Goal: Information Seeking & Learning: Check status

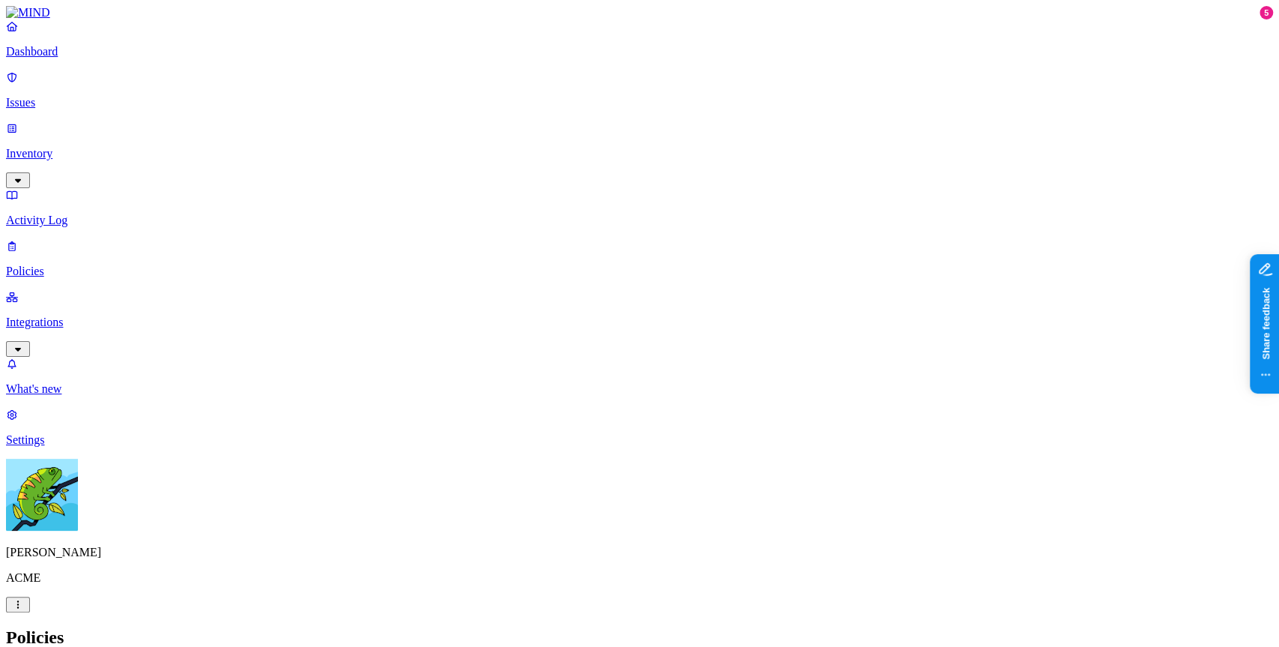
click at [56, 58] on link "Dashboard" at bounding box center [639, 38] width 1267 height 39
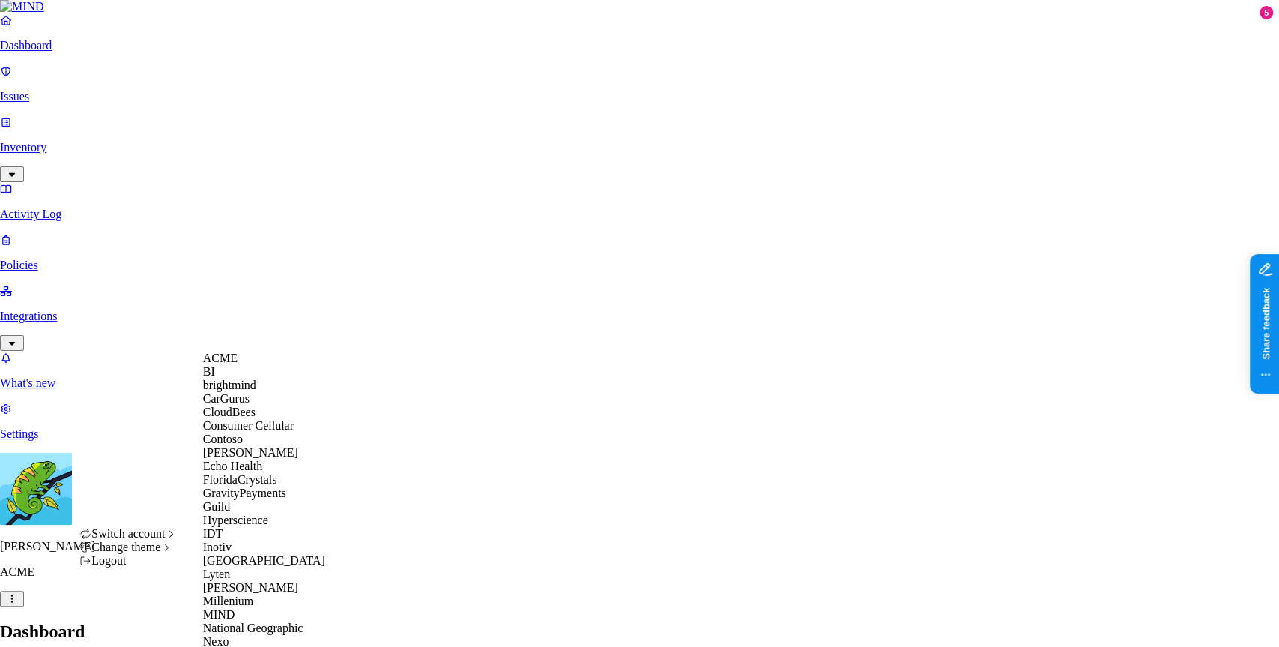
scroll to position [580, 0]
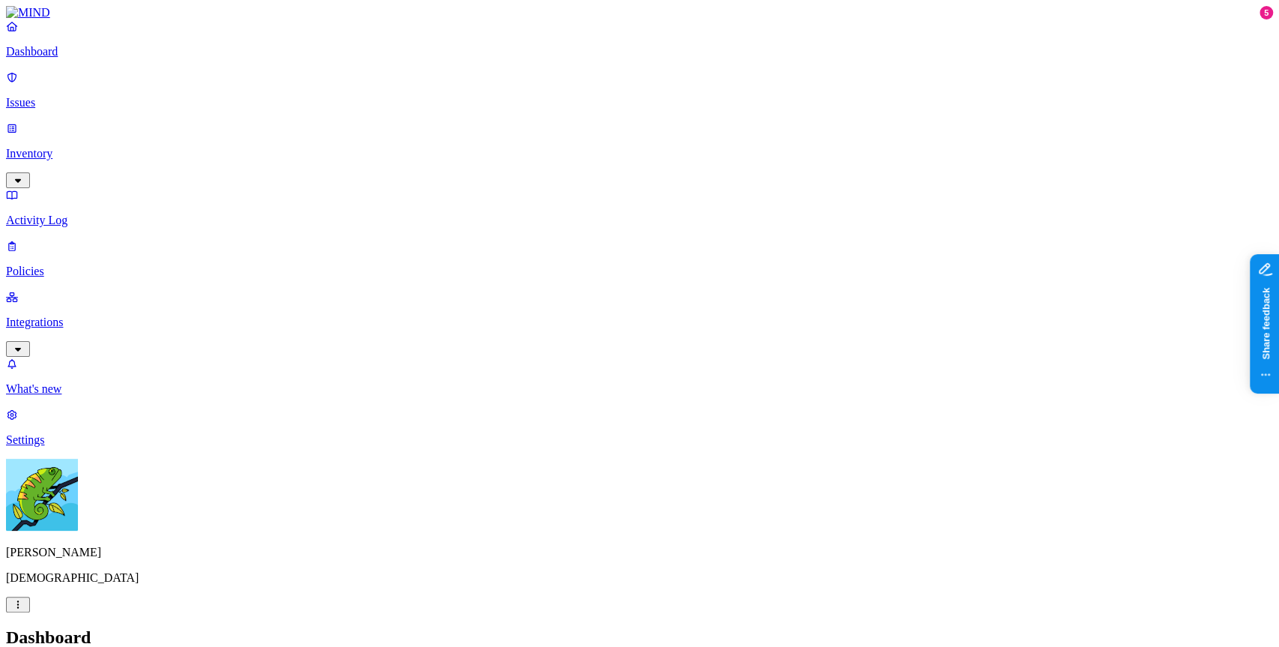
click at [94, 315] on p "Integrations" at bounding box center [639, 321] width 1267 height 13
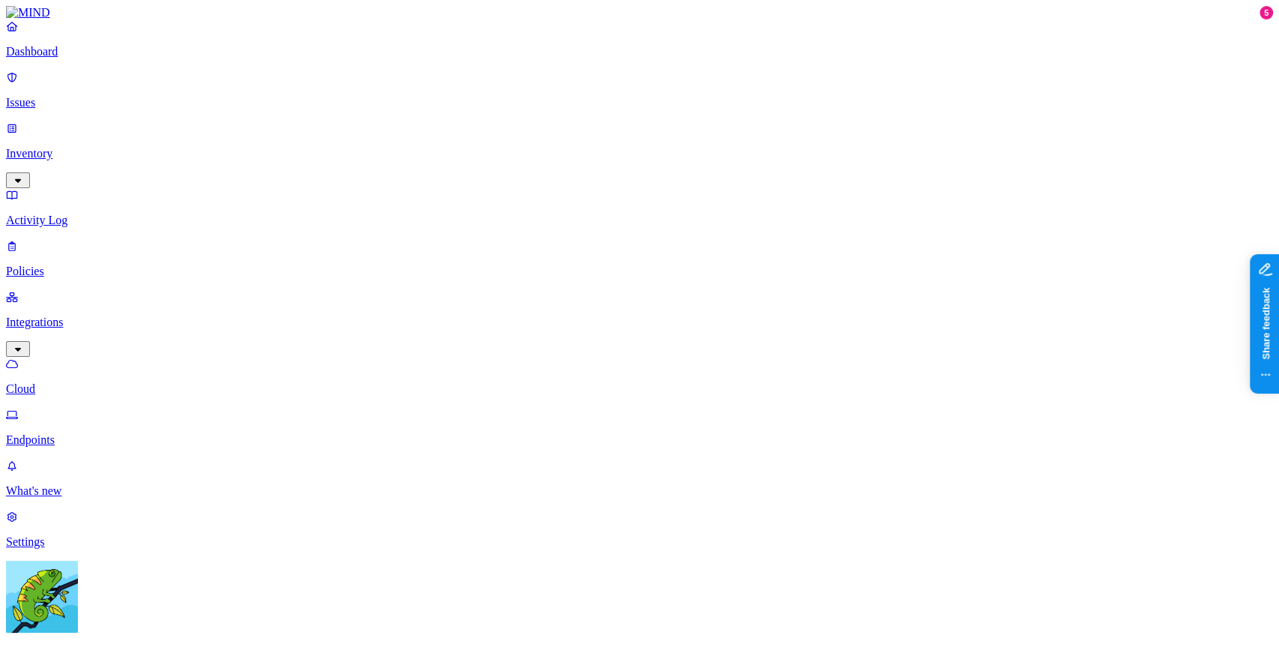
click at [85, 433] on p "Endpoints" at bounding box center [639, 439] width 1267 height 13
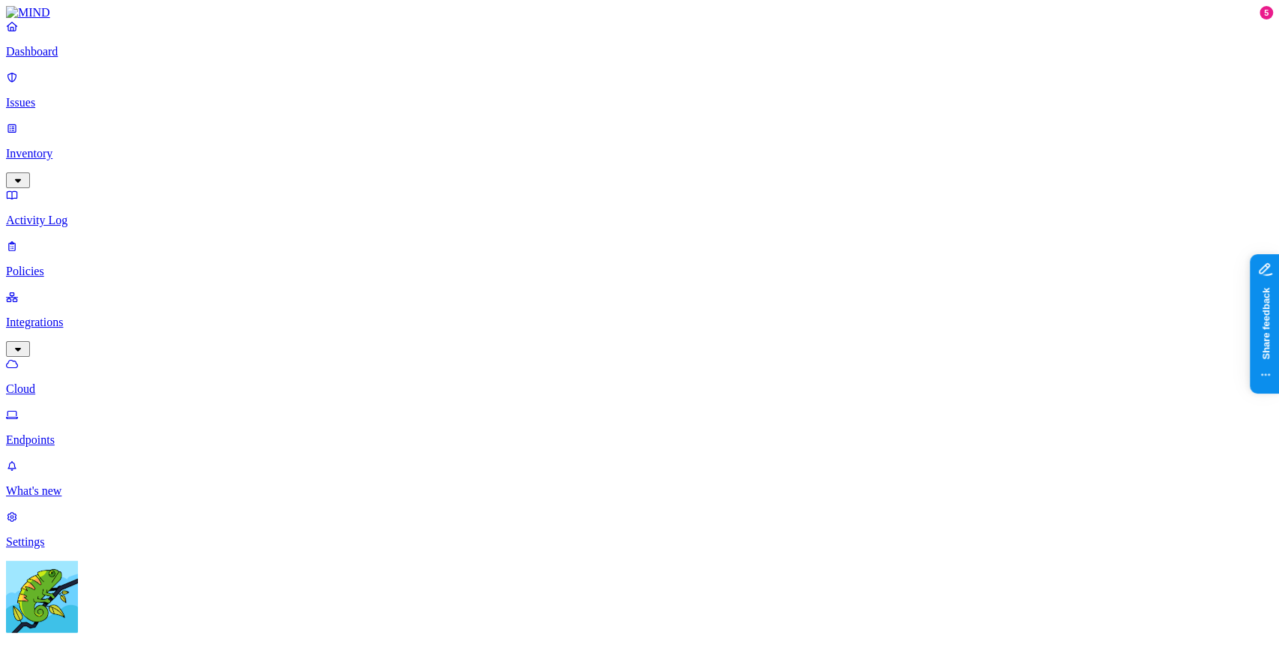
scroll to position [195, 0]
